Goal: Task Accomplishment & Management: Use online tool/utility

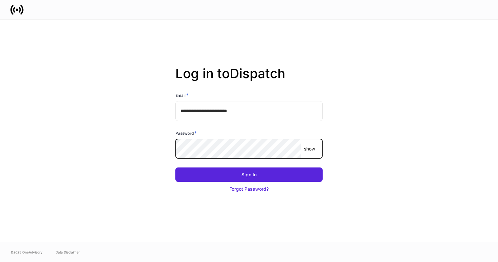
click at [0, 262] on com-1password-button at bounding box center [0, 262] width 0 height 0
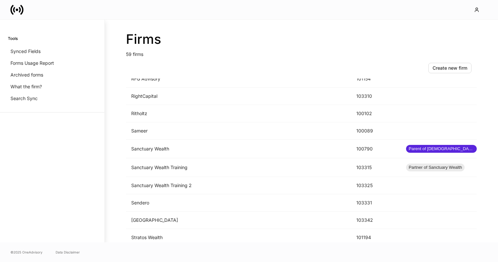
scroll to position [889, 0]
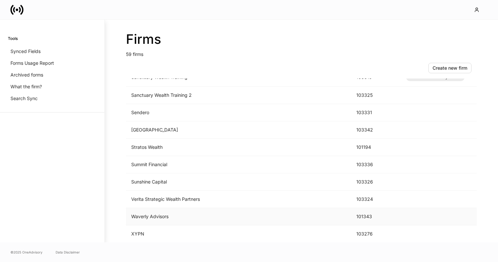
click at [238, 214] on td "Waverly Advisors" at bounding box center [238, 216] width 225 height 17
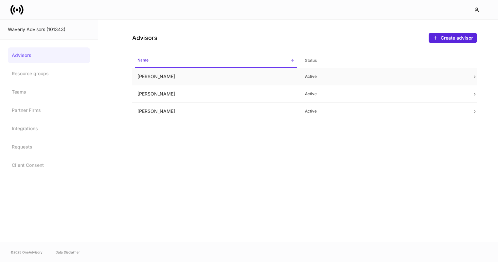
click at [234, 75] on td "Ashley Tucker" at bounding box center [215, 76] width 167 height 17
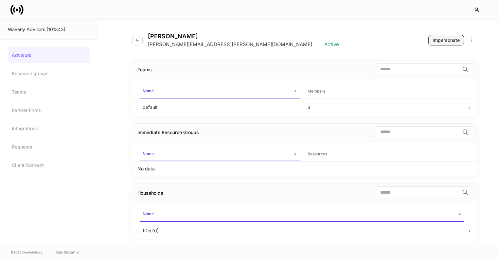
click at [433, 44] on button "Impersonate" at bounding box center [446, 40] width 36 height 10
